Goal: Task Accomplishment & Management: Use online tool/utility

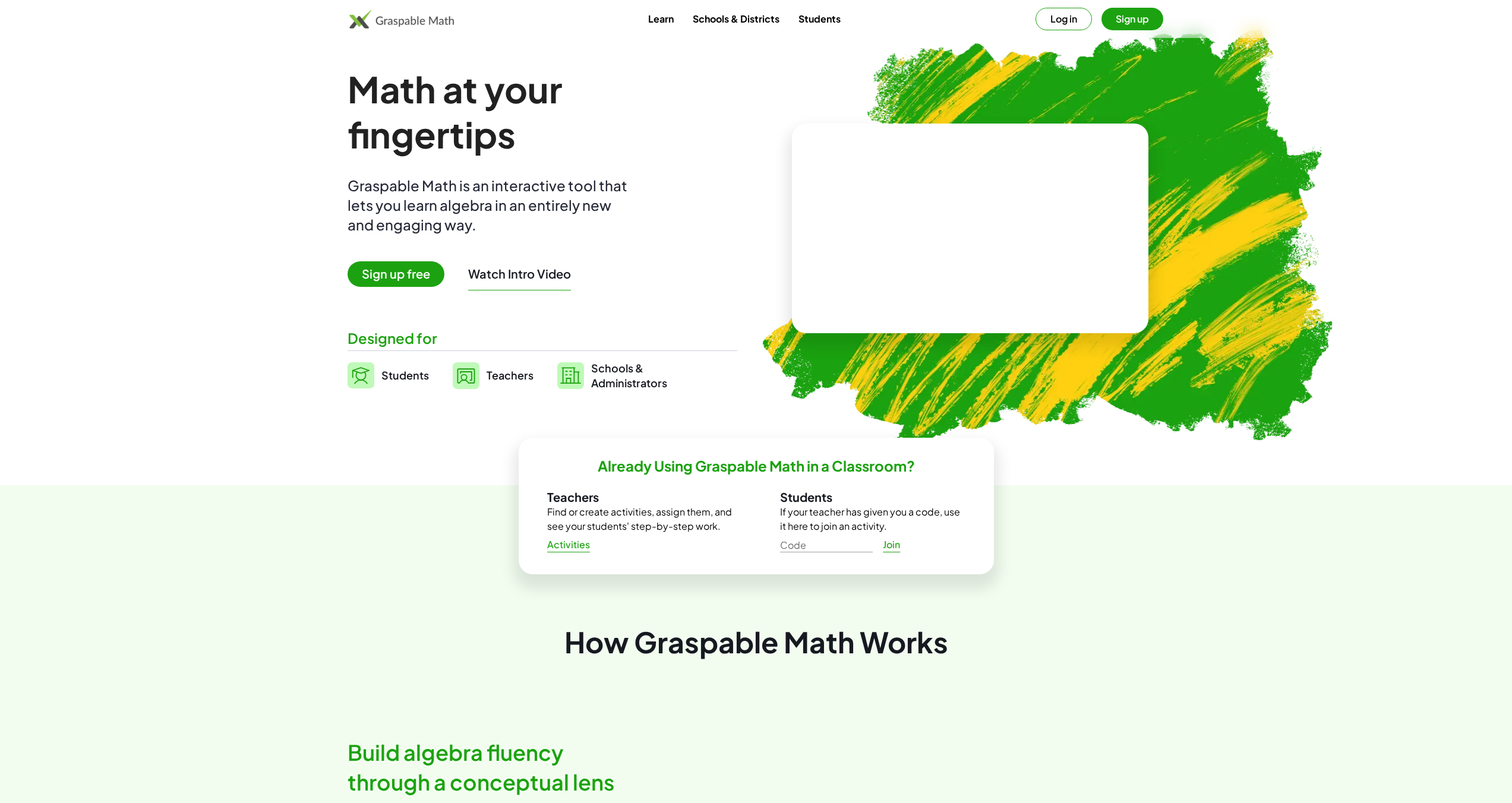
click at [1078, 19] on button "Log in" at bounding box center [1063, 19] width 56 height 22
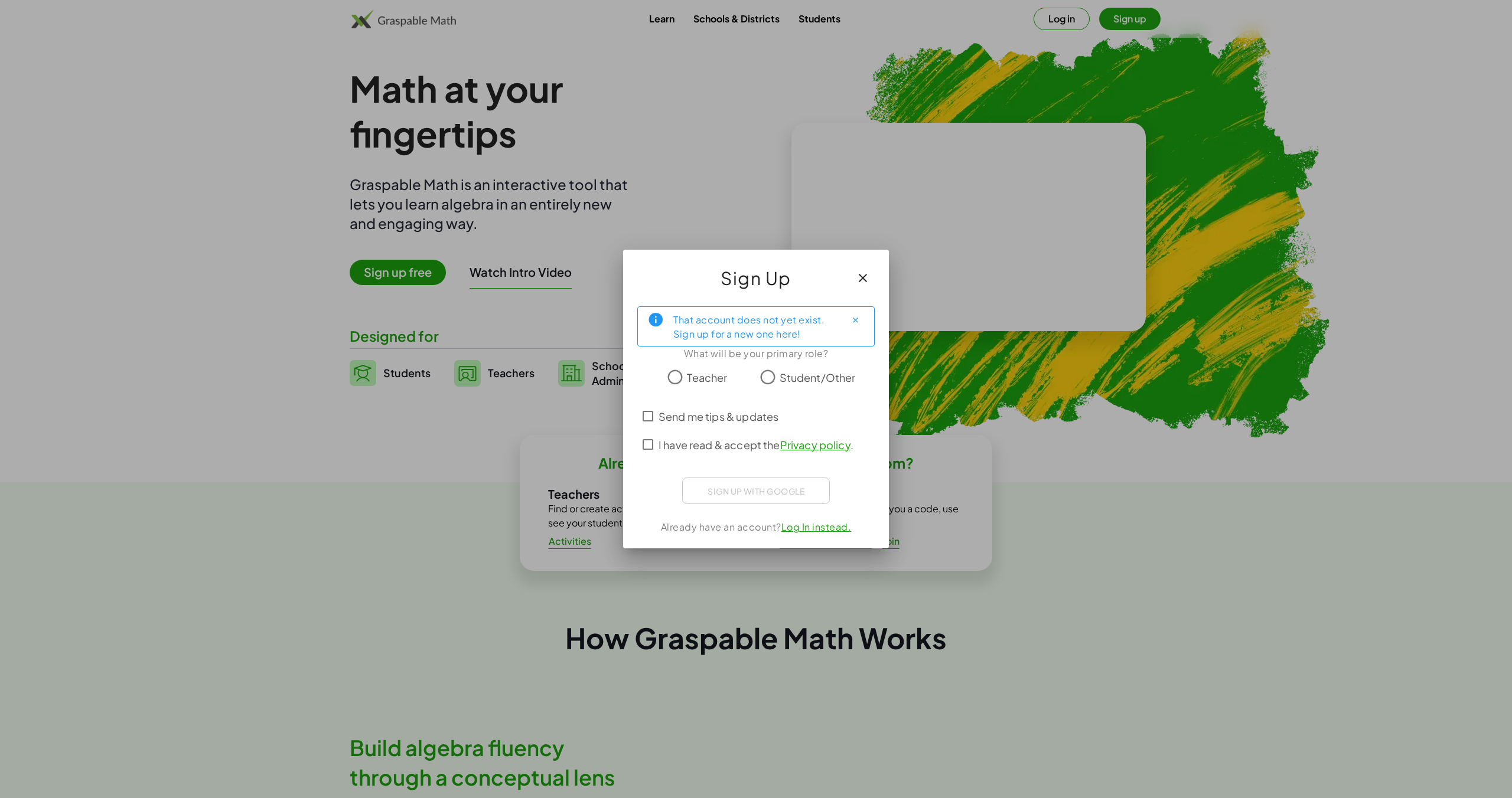
click at [696, 376] on span "Teacher" at bounding box center [706, 377] width 40 height 16
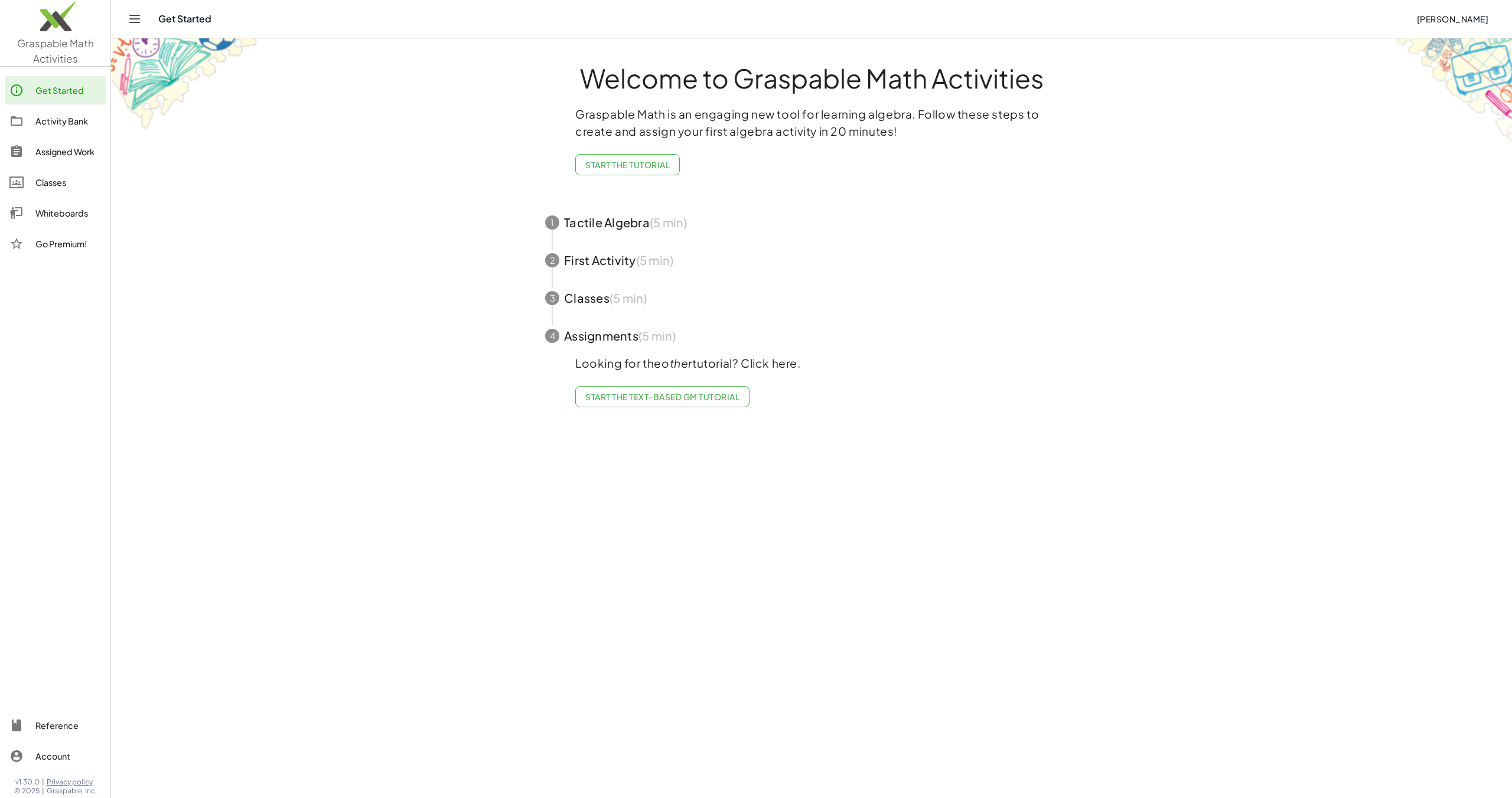
click at [64, 212] on div "Whiteboards" at bounding box center [68, 213] width 65 height 14
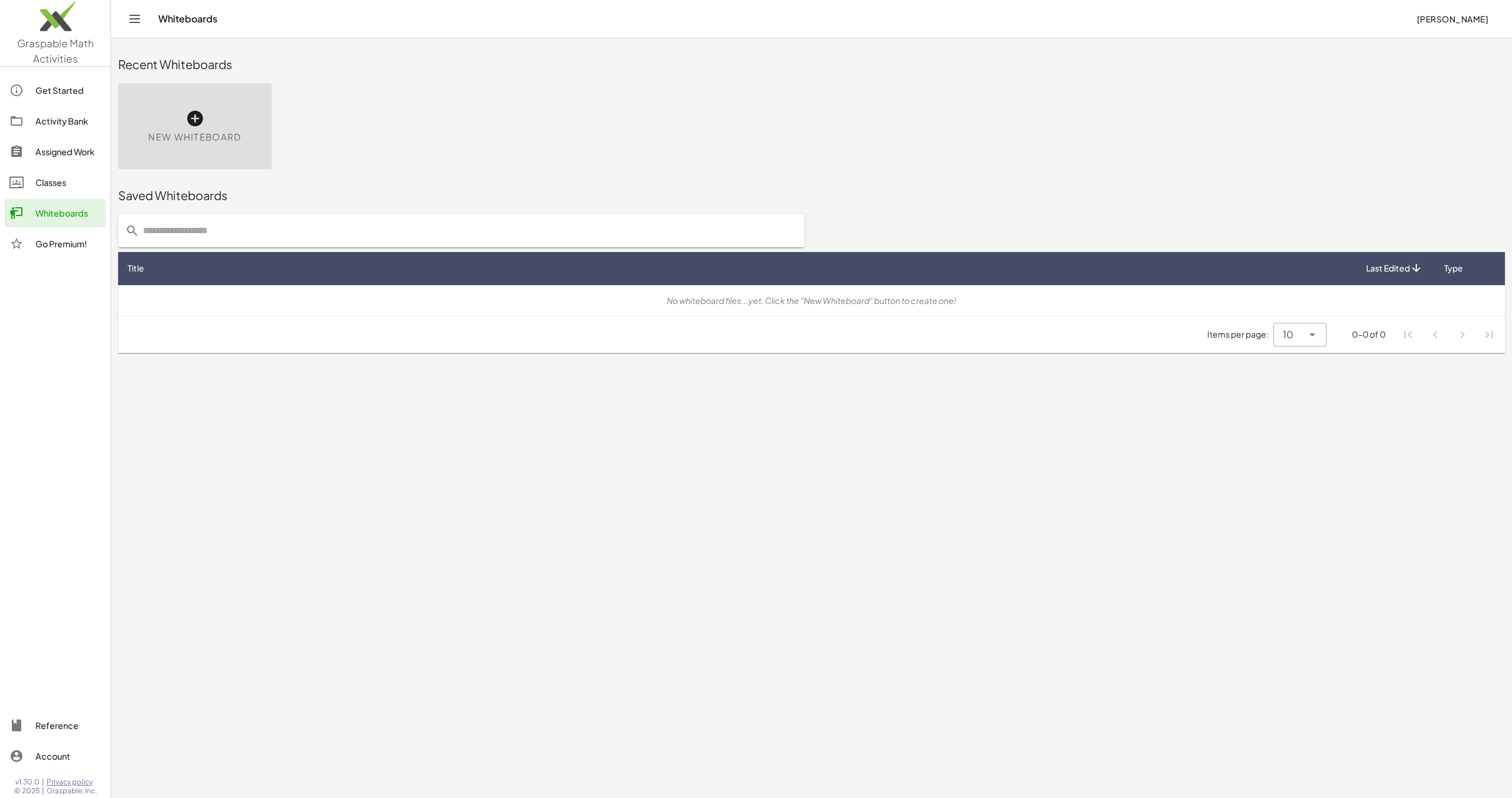
click at [199, 111] on icon at bounding box center [195, 119] width 19 height 19
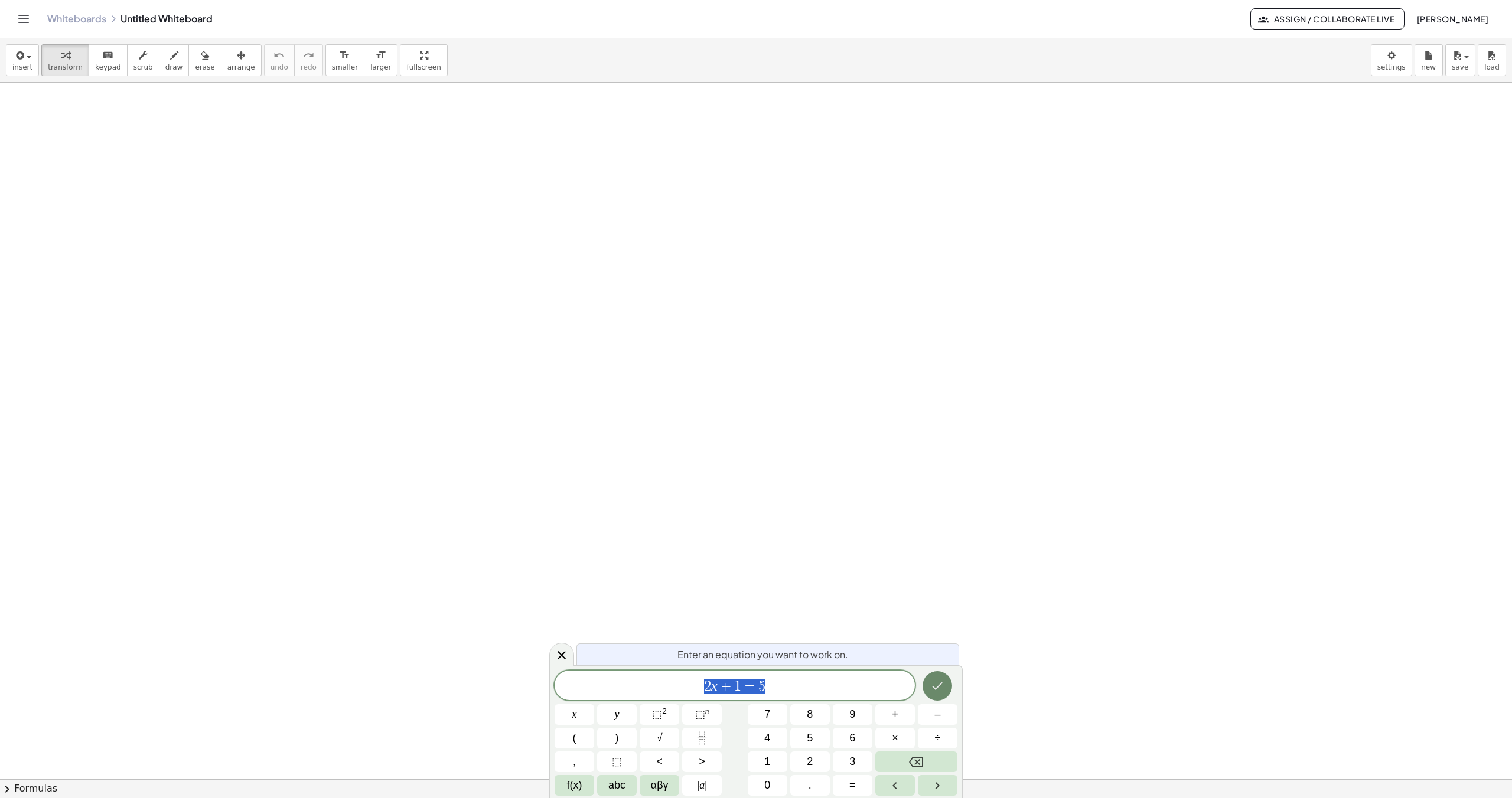
click at [930, 688] on button "Done" at bounding box center [937, 685] width 30 height 30
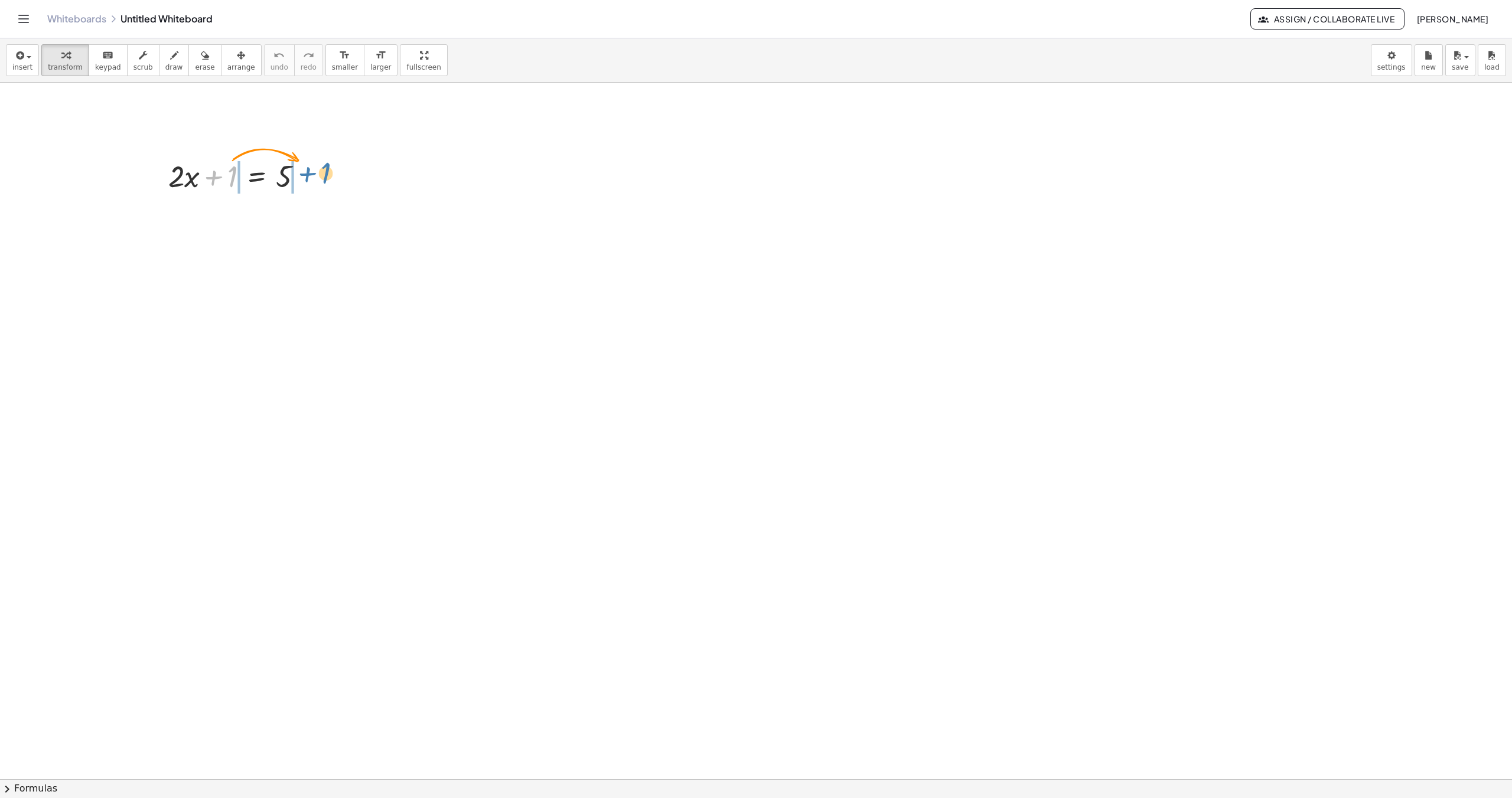
drag, startPoint x: 234, startPoint y: 174, endPoint x: 327, endPoint y: 170, distance: 93.1
click at [345, 219] on div at bounding box center [344, 216] width 13 height 13
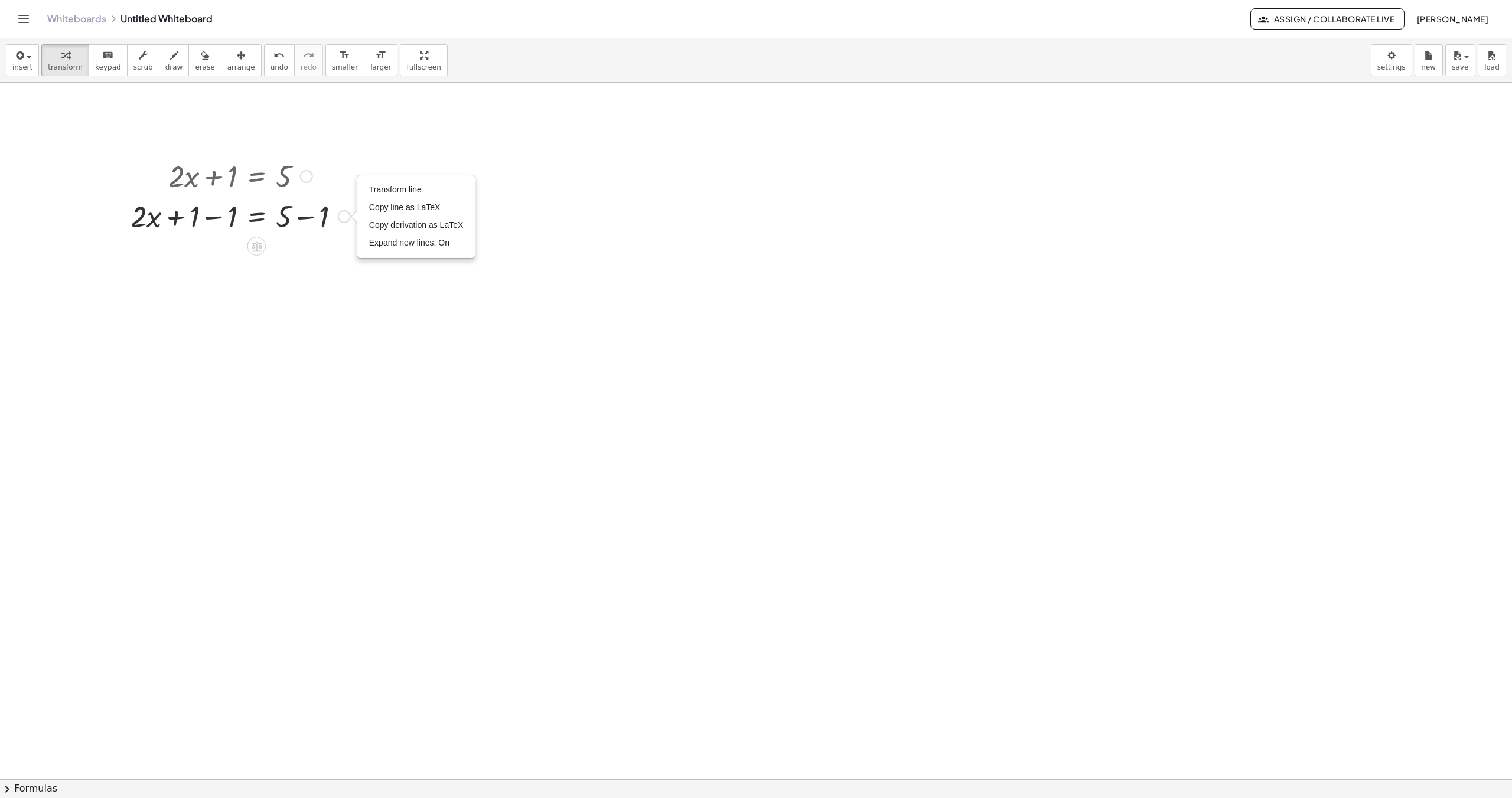
click at [345, 219] on div "Transform line Copy line as LaTeX Copy derivation as LaTeX Expand new lines: On" at bounding box center [344, 216] width 13 height 13
click at [256, 248] on icon at bounding box center [257, 247] width 11 height 10
click at [394, 208] on div at bounding box center [756, 779] width 1512 height 1393
drag, startPoint x: 228, startPoint y: 217, endPoint x: 195, endPoint y: 217, distance: 33.0
drag, startPoint x: 325, startPoint y: 258, endPoint x: 292, endPoint y: 258, distance: 33.0
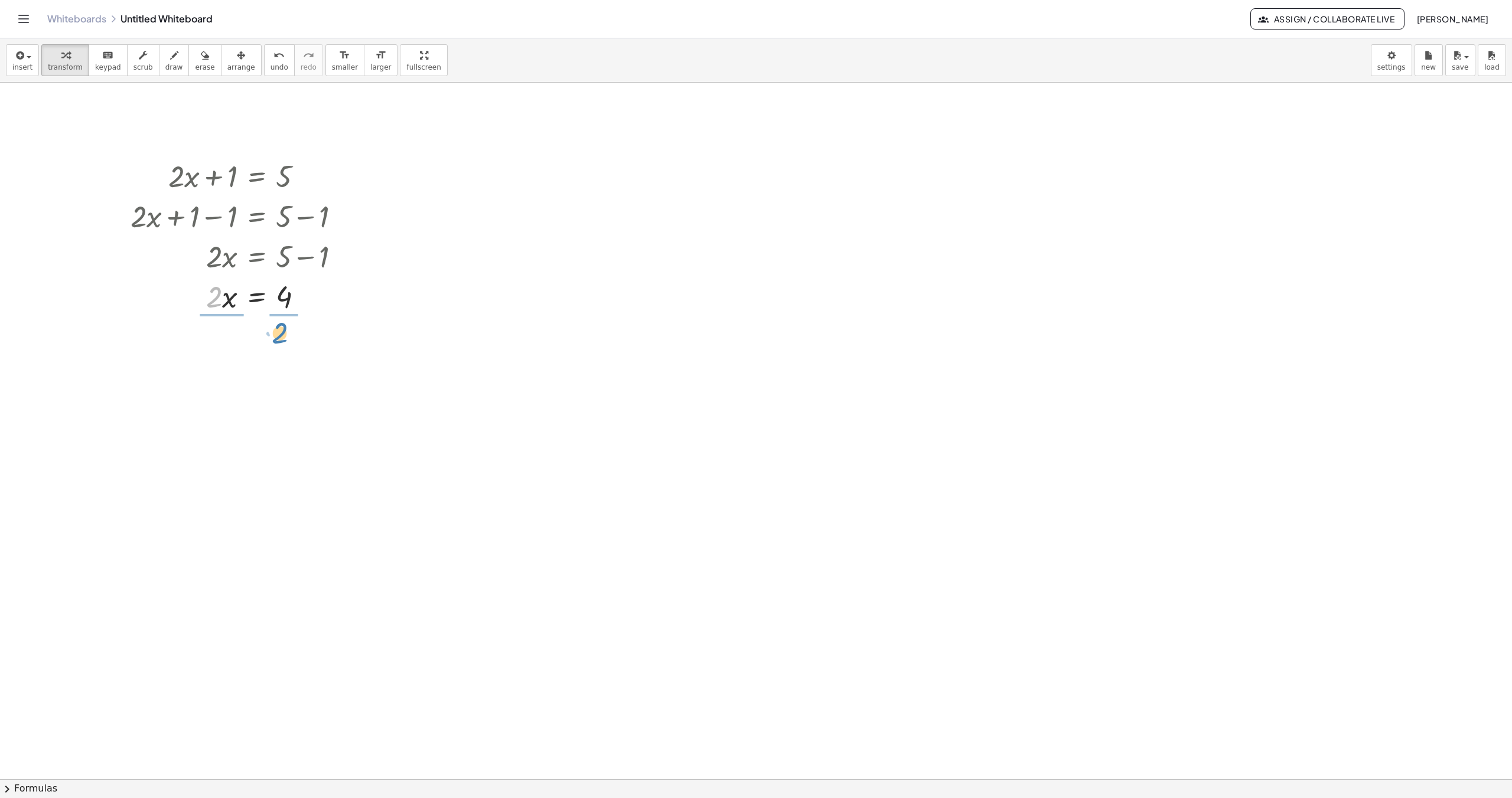
drag, startPoint x: 214, startPoint y: 297, endPoint x: 280, endPoint y: 334, distance: 75.7
drag, startPoint x: 214, startPoint y: 334, endPoint x: 219, endPoint y: 360, distance: 26.5
drag, startPoint x: 287, startPoint y: 392, endPoint x: 287, endPoint y: 424, distance: 32.0
click at [392, 439] on div at bounding box center [756, 779] width 1512 height 1393
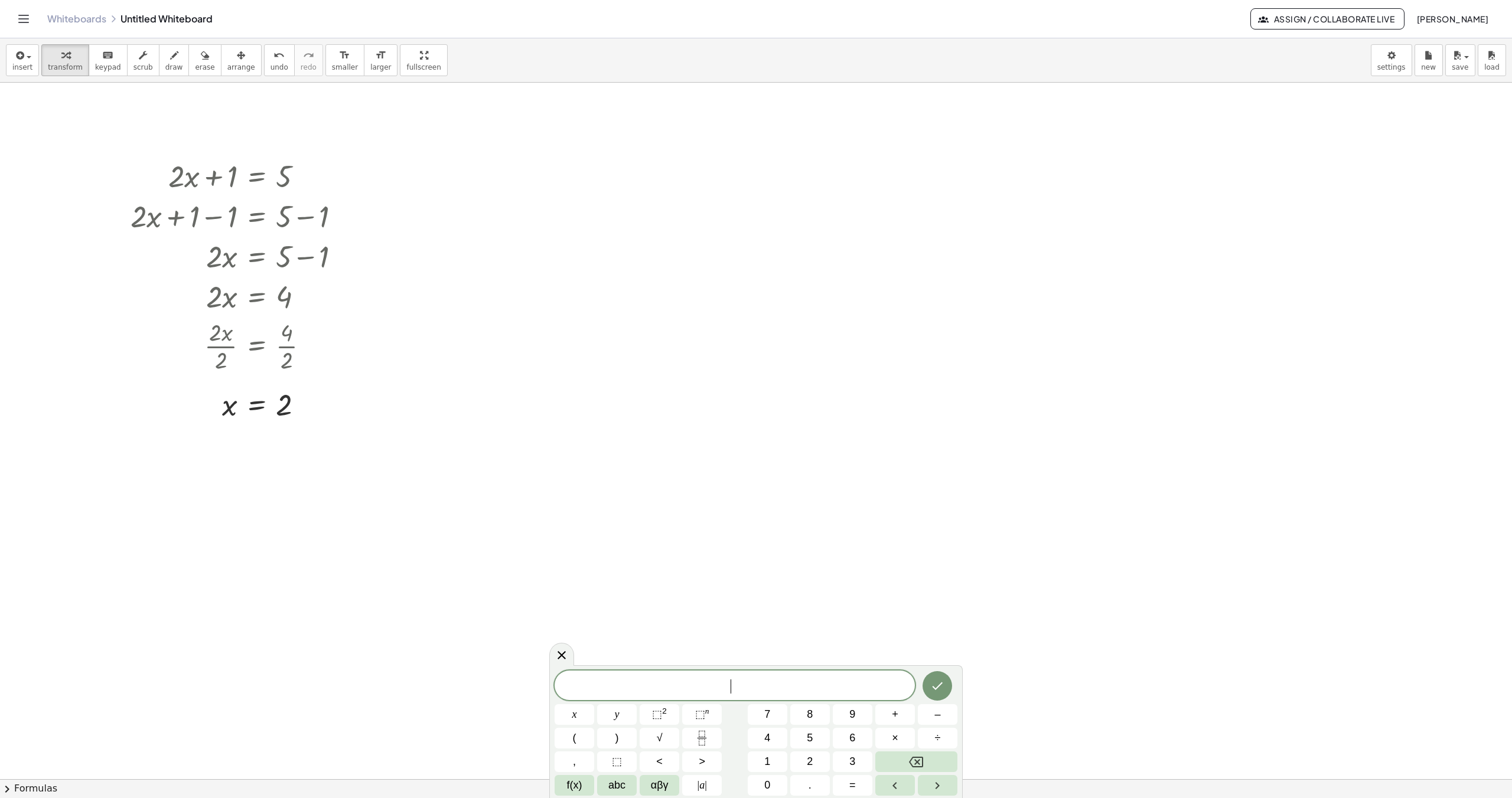
click at [416, 299] on div at bounding box center [756, 779] width 1512 height 1393
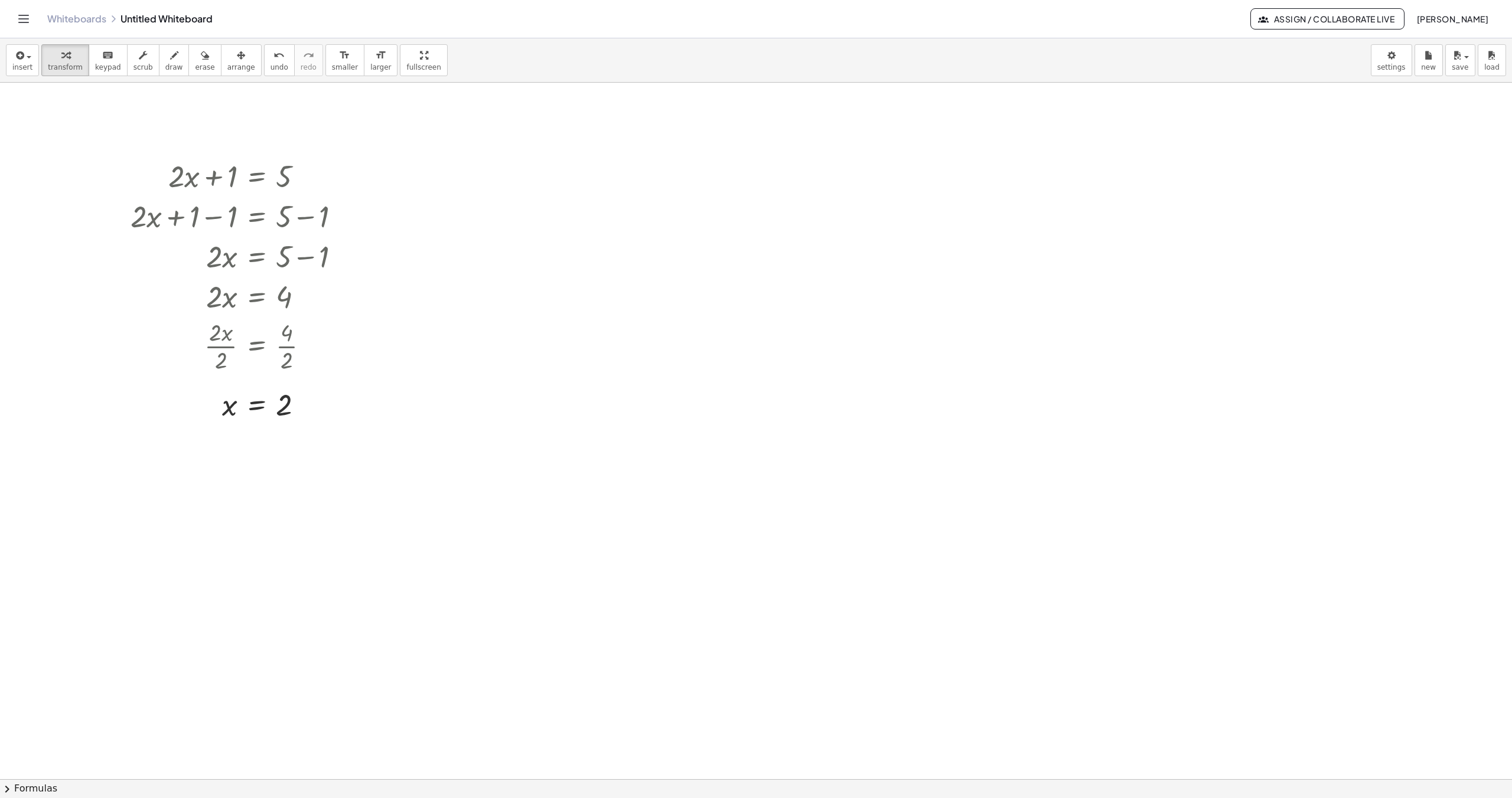
click at [782, 427] on div at bounding box center [756, 779] width 1512 height 1393
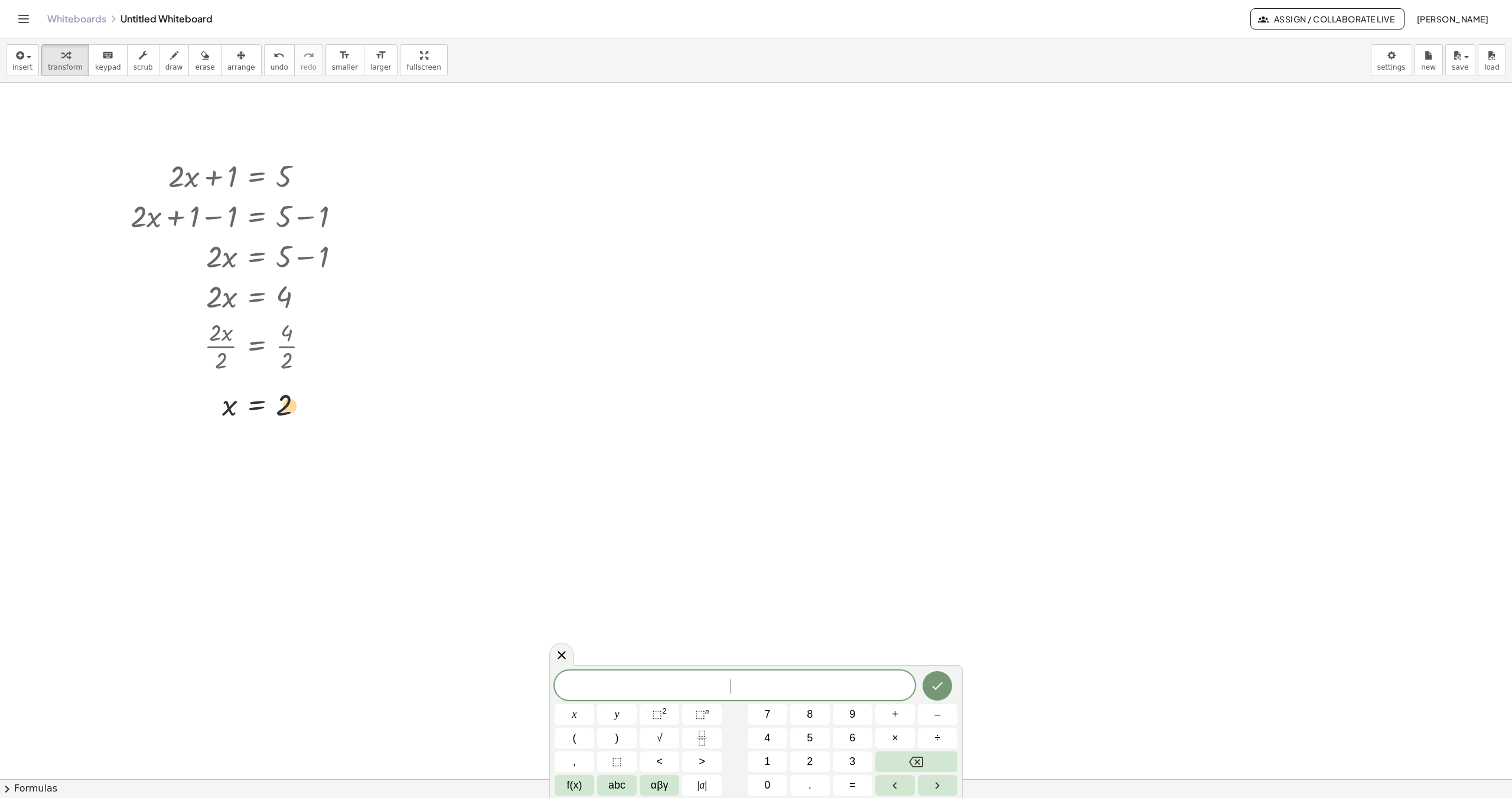
drag, startPoint x: 286, startPoint y: 406, endPoint x: 292, endPoint y: 407, distance: 6.1
click at [292, 407] on div at bounding box center [240, 404] width 231 height 39
drag, startPoint x: 536, startPoint y: 340, endPoint x: 529, endPoint y: 340, distance: 7.0
click at [536, 340] on div at bounding box center [756, 779] width 1512 height 1393
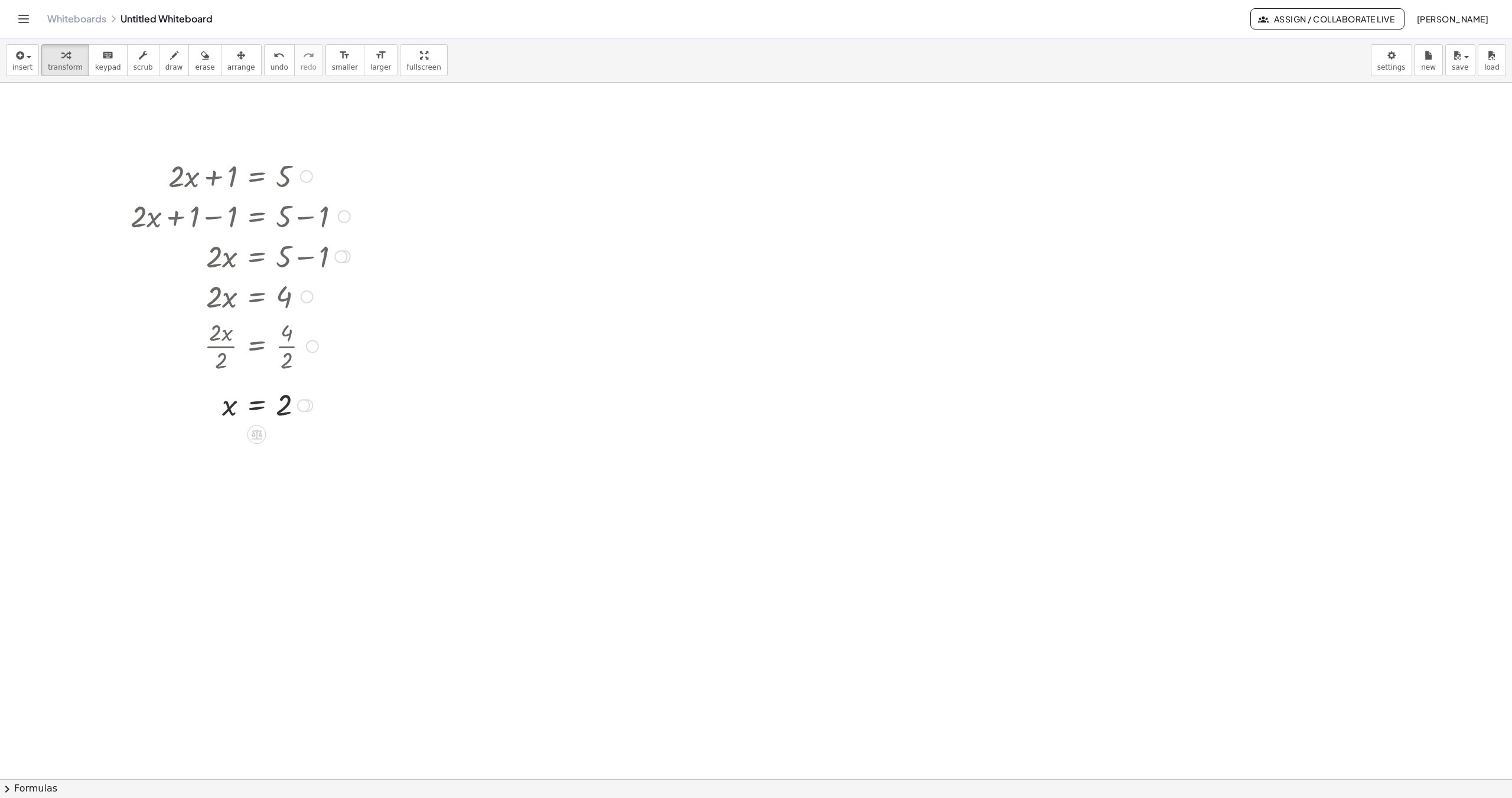
click at [307, 406] on div at bounding box center [303, 405] width 13 height 13
click at [439, 350] on div at bounding box center [756, 779] width 1512 height 1393
click at [476, 275] on div at bounding box center [756, 779] width 1512 height 1393
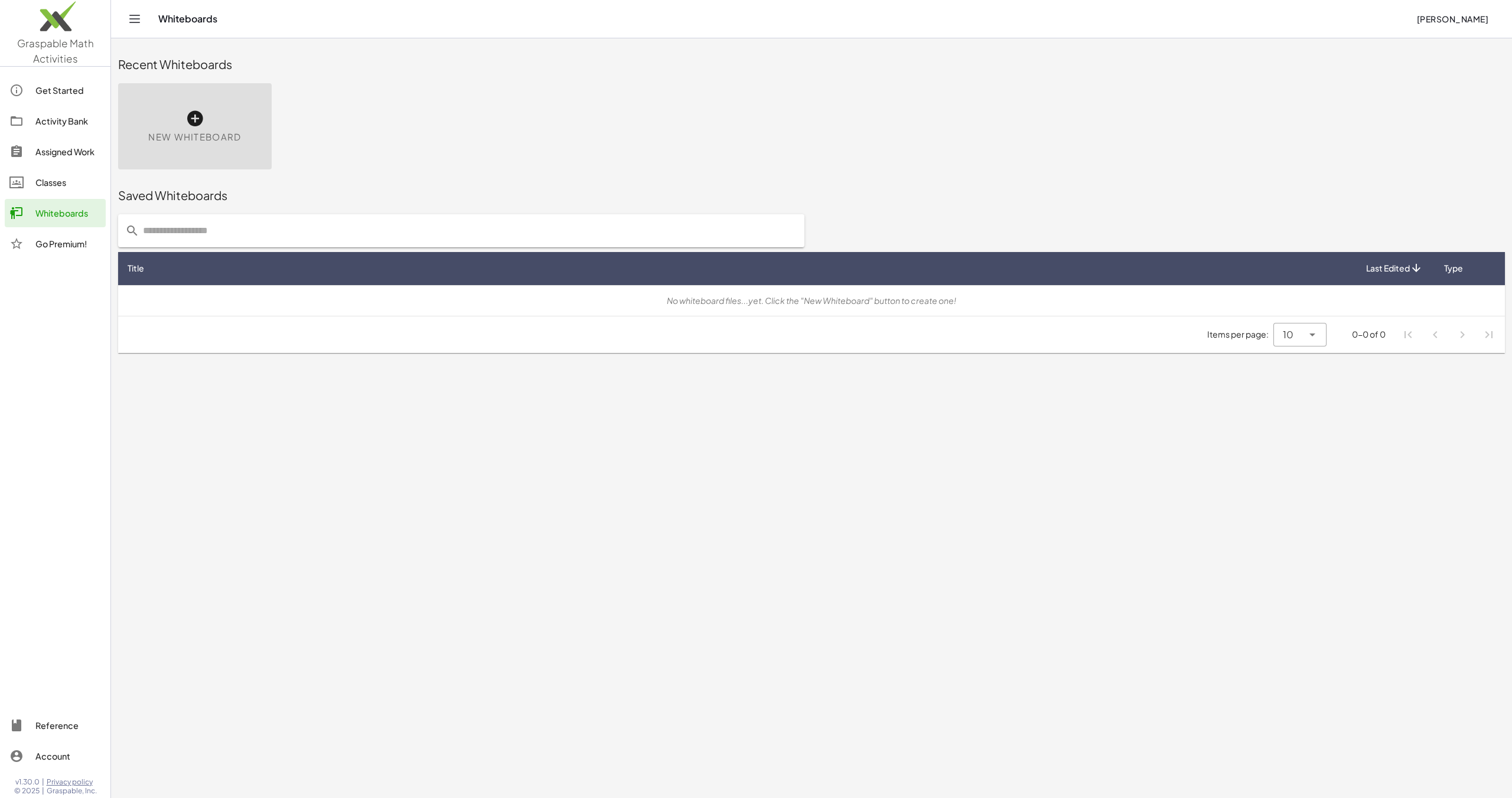
click at [202, 119] on icon at bounding box center [195, 119] width 19 height 19
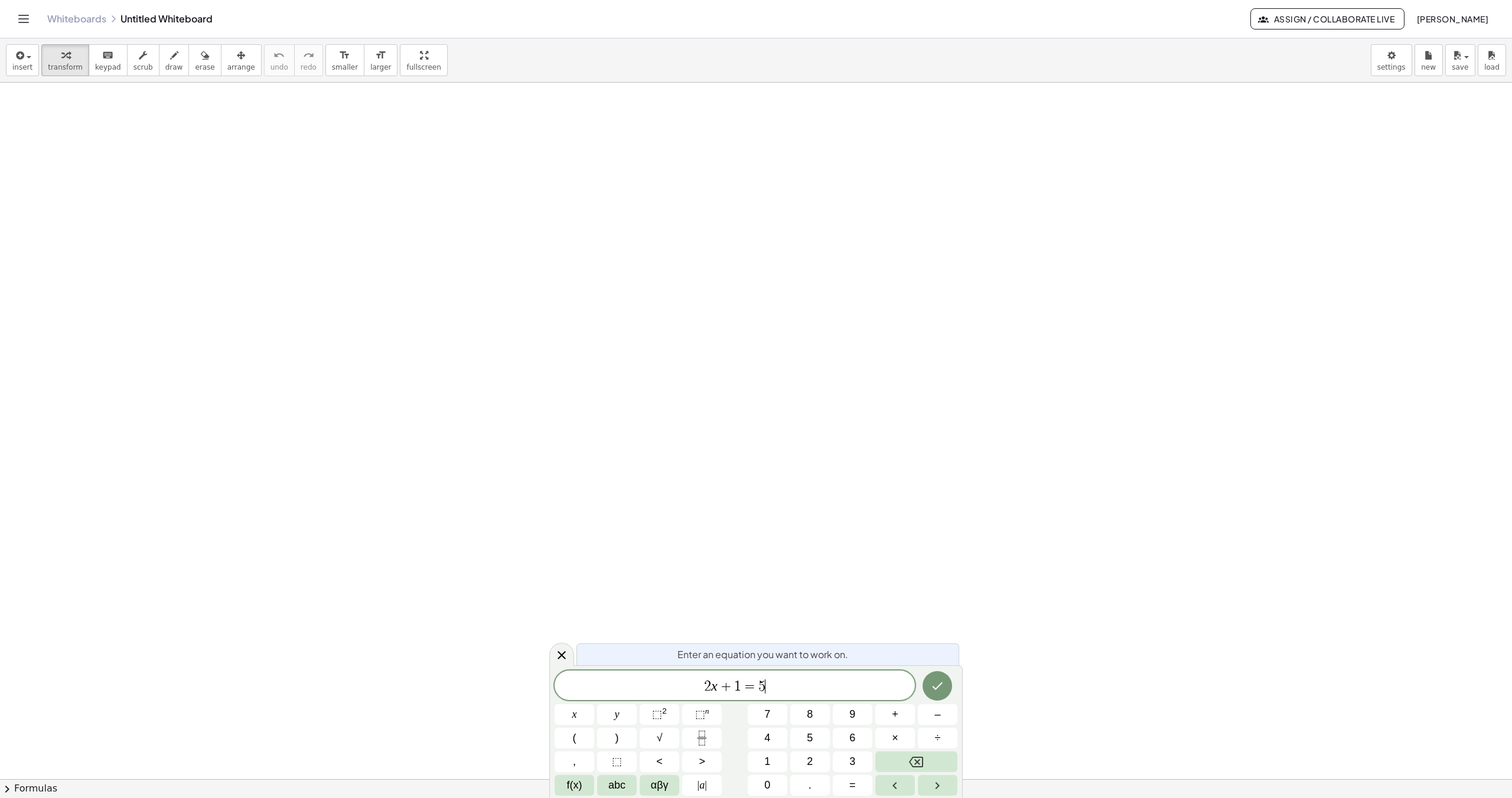
click at [784, 690] on span "2 x + 1 = 5 ​" at bounding box center [734, 687] width 360 height 17
drag, startPoint x: 784, startPoint y: 690, endPoint x: 685, endPoint y: 683, distance: 99.2
click at [685, 683] on span "2 x + 1 = 5" at bounding box center [734, 687] width 360 height 17
click at [941, 686] on icon "Done" at bounding box center [937, 684] width 14 height 14
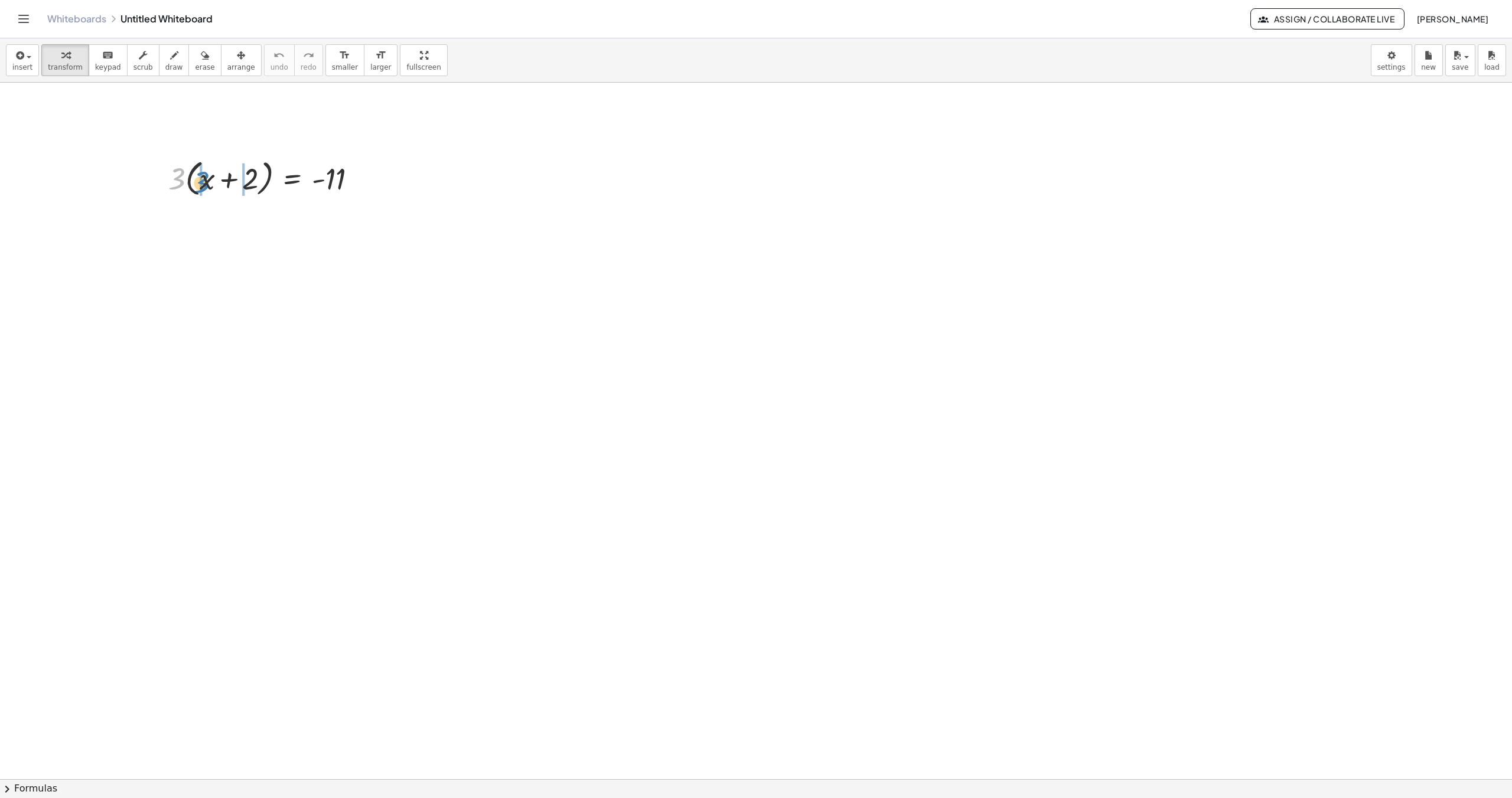
drag, startPoint x: 177, startPoint y: 180, endPoint x: 202, endPoint y: 184, distance: 25.3
drag, startPoint x: 242, startPoint y: 224, endPoint x: 266, endPoint y: 224, distance: 24.0
drag, startPoint x: 264, startPoint y: 264, endPoint x: 381, endPoint y: 265, distance: 117.0
drag, startPoint x: 256, startPoint y: 304, endPoint x: 211, endPoint y: 307, distance: 45.1
click at [211, 307] on div at bounding box center [285, 300] width 277 height 40
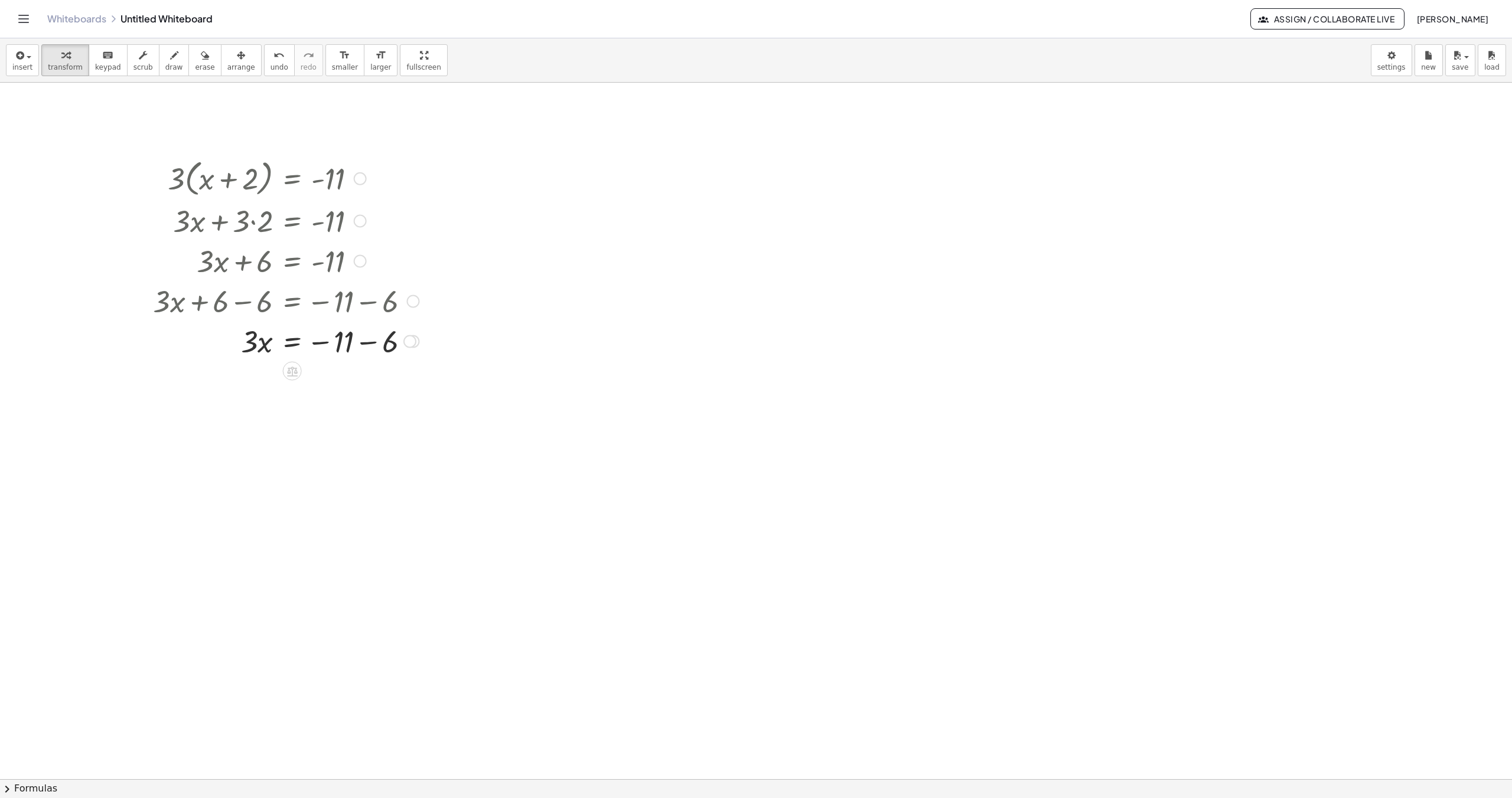
click at [392, 305] on div at bounding box center [285, 300] width 277 height 40
drag, startPoint x: 392, startPoint y: 346, endPoint x: 345, endPoint y: 346, distance: 47.0
drag, startPoint x: 250, startPoint y: 381, endPoint x: 347, endPoint y: 407, distance: 100.4
drag, startPoint x: 249, startPoint y: 421, endPoint x: 255, endPoint y: 451, distance: 30.6
click at [394, 511] on div at bounding box center [285, 490] width 277 height 59
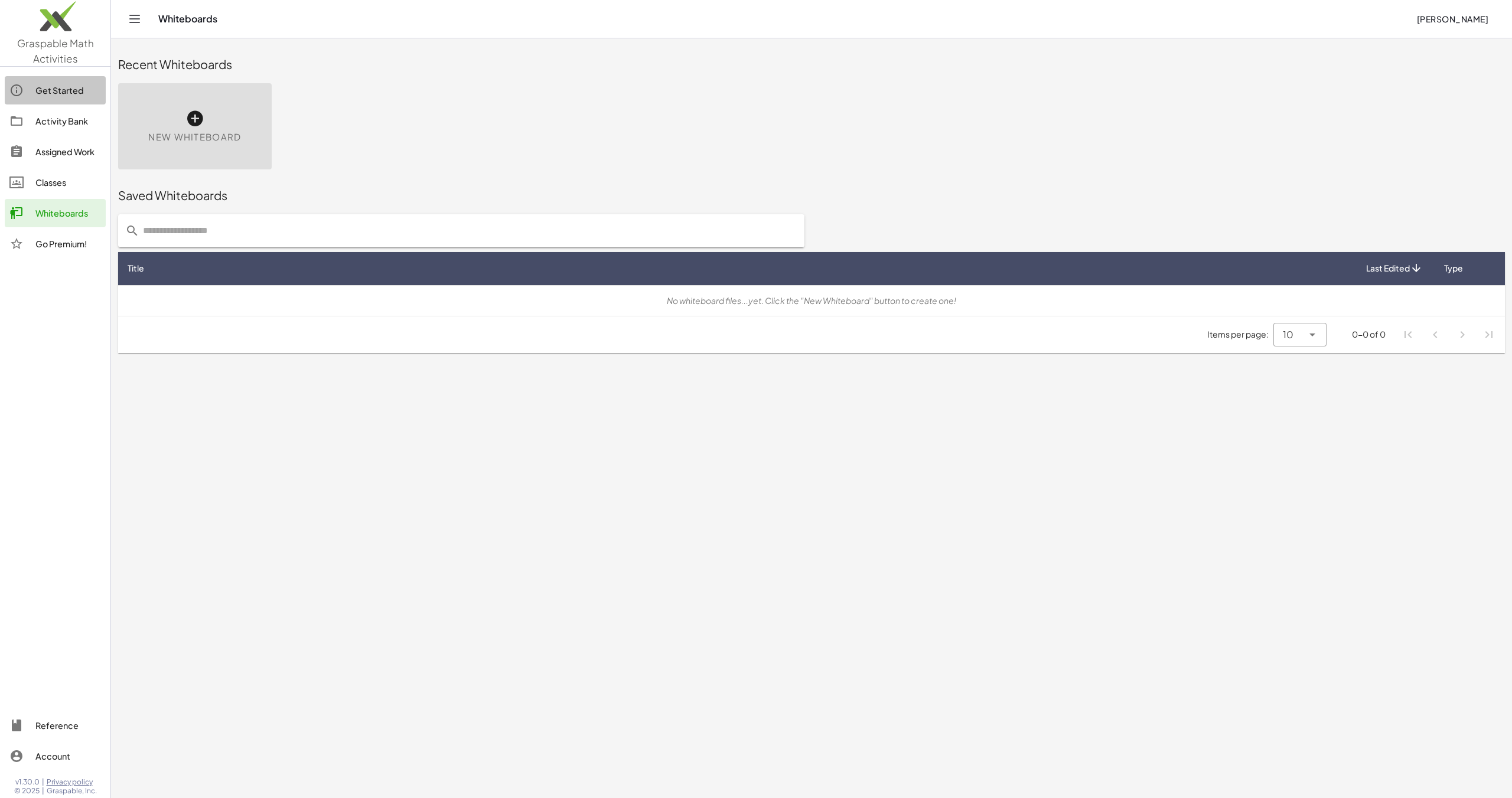
click at [55, 86] on div "Get Started" at bounding box center [68, 90] width 65 height 14
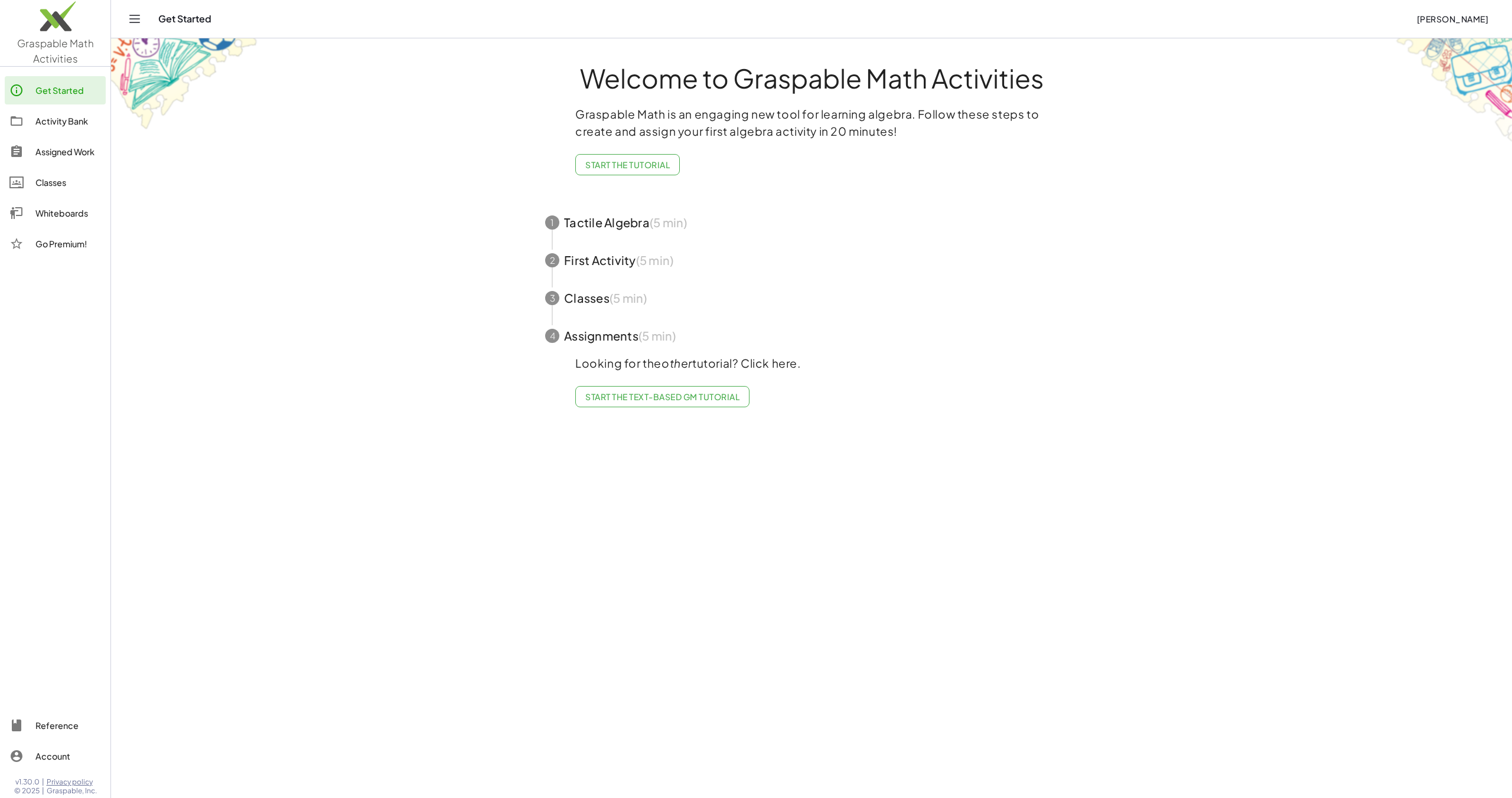
click at [627, 230] on span "button" at bounding box center [811, 222] width 561 height 38
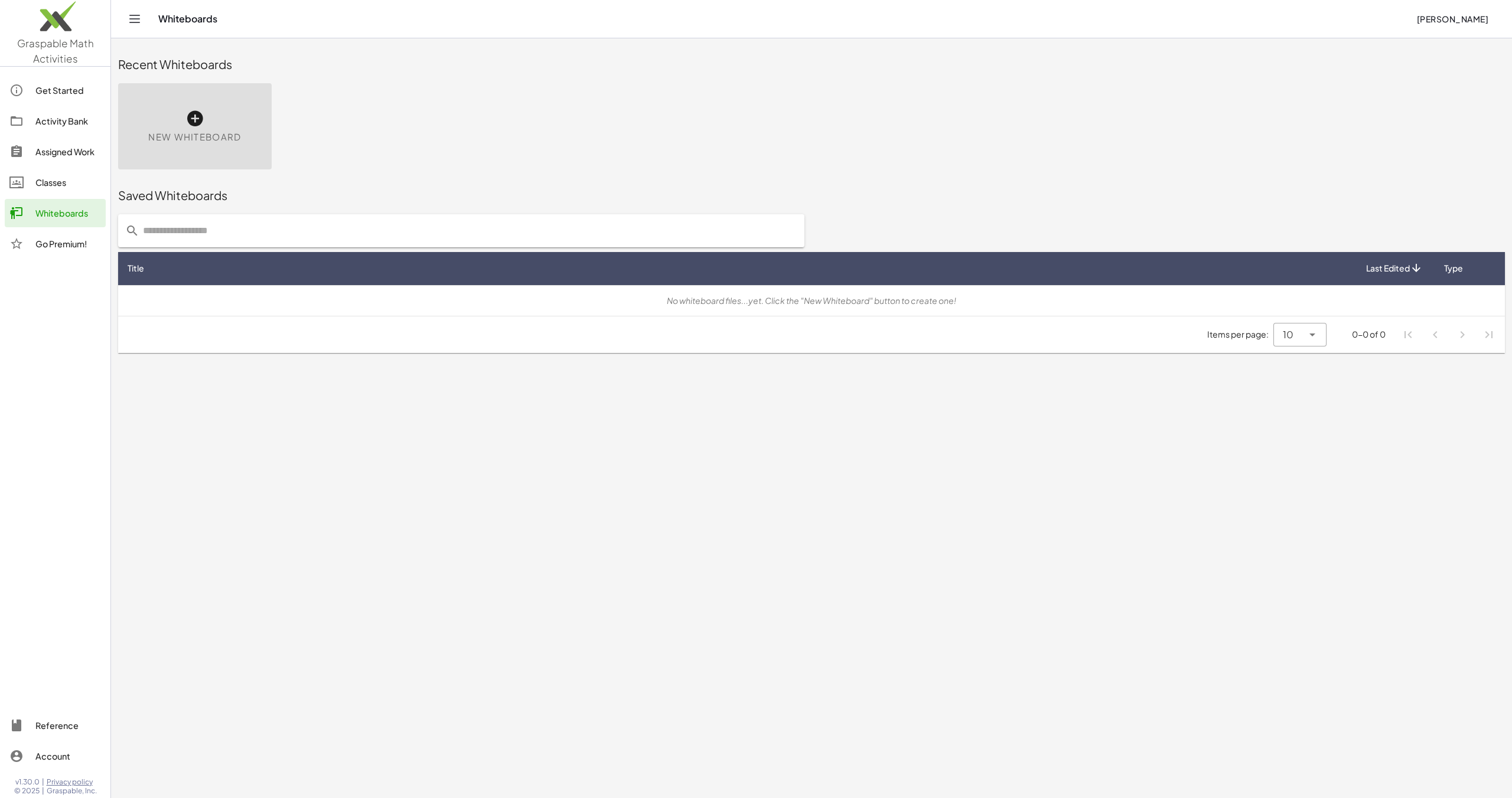
click at [59, 196] on link "Classes" at bounding box center [55, 182] width 101 height 28
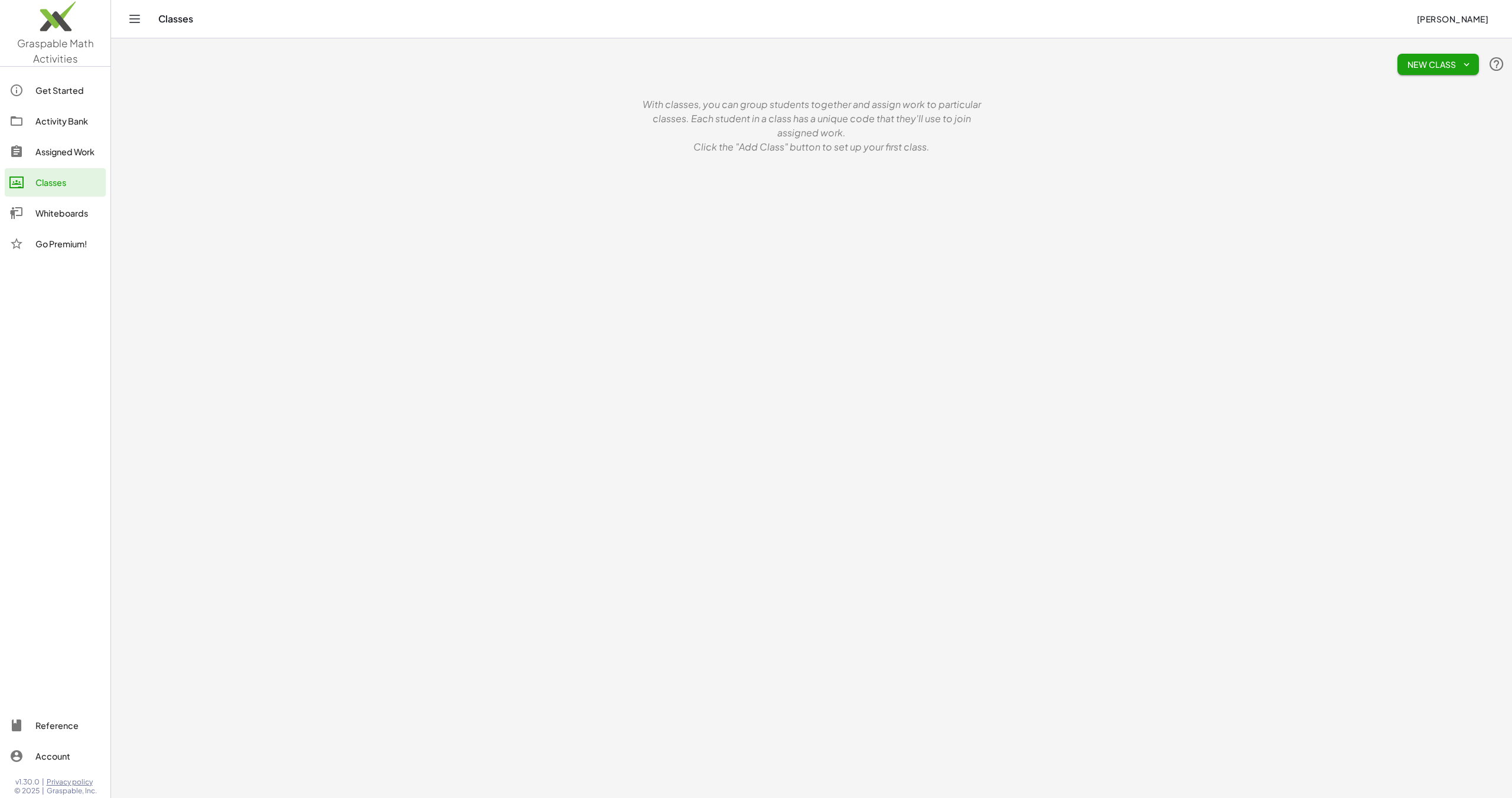
click at [1438, 69] on span "New Class" at bounding box center [1438, 64] width 63 height 11
drag, startPoint x: 677, startPoint y: 135, endPoint x: 675, endPoint y: 115, distance: 20.1
click at [676, 135] on p "With classes, you can group students together and assign work to particular cla…" at bounding box center [811, 119] width 354 height 42
click at [1459, 16] on span "[PERSON_NAME]" at bounding box center [1452, 19] width 72 height 11
